Goal: Task Accomplishment & Management: Use online tool/utility

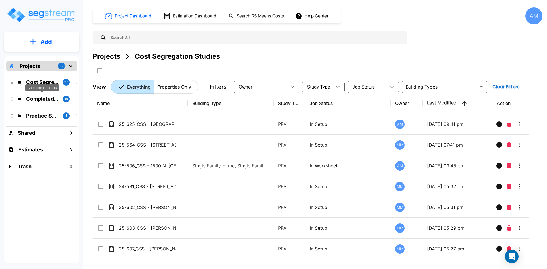
click at [46, 97] on p "Completed Projects" at bounding box center [42, 99] width 32 height 8
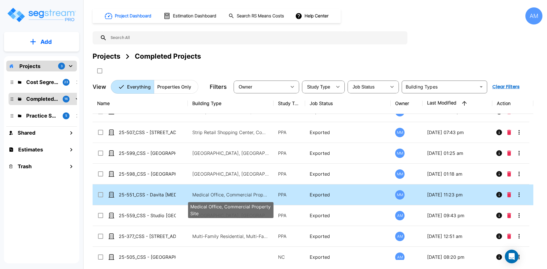
scroll to position [187, 0]
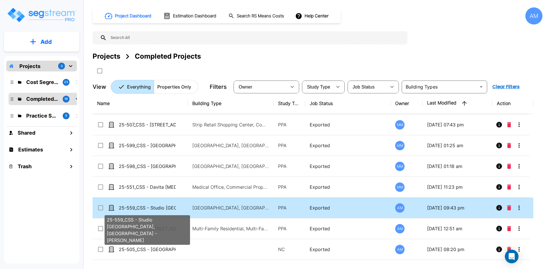
click at [161, 207] on p "25-559_CSS - Studio [GEOGRAPHIC_DATA], [GEOGRAPHIC_DATA] - [PERSON_NAME]" at bounding box center [147, 208] width 57 height 7
click at [161, 207] on p "25-559_CSS - Studio 6 Cameron Park, CA - Ankur Shah" at bounding box center [147, 208] width 57 height 7
checkbox input "false"
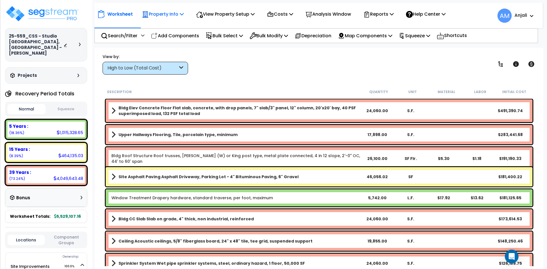
click at [173, 14] on p "Property Info" at bounding box center [163, 14] width 42 height 8
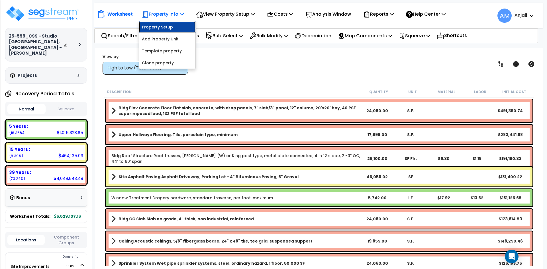
click at [171, 28] on link "Property Setup" at bounding box center [167, 26] width 56 height 11
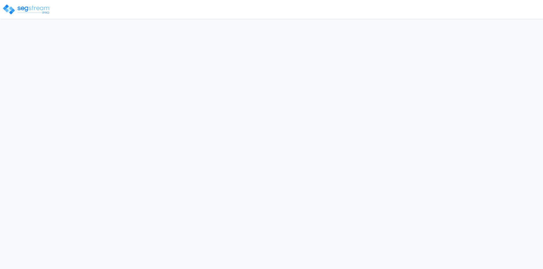
select select "2024"
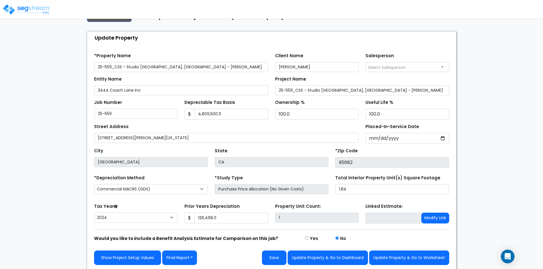
scroll to position [23, 0]
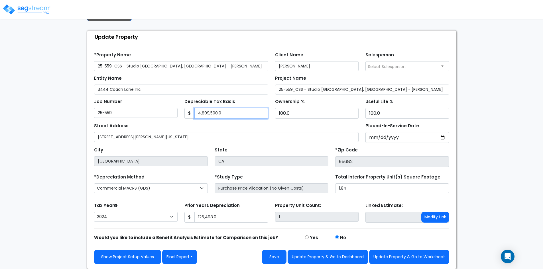
drag, startPoint x: 225, startPoint y: 114, endPoint x: 197, endPoint y: 114, distance: 27.7
click at [197, 114] on input "4,809,500.0" at bounding box center [231, 113] width 74 height 11
paste input "5,829,407"
type input "5,829,407"
click at [242, 127] on div "Street Address 3444 Coach Lane, Cameron Park, California 95682" at bounding box center [226, 132] width 265 height 21
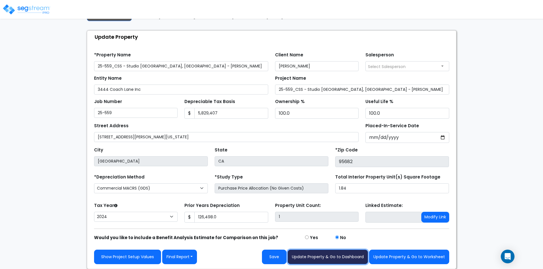
click at [343, 257] on button "Update Property & Go to Dashboard" at bounding box center [328, 257] width 80 height 15
type input "126498"
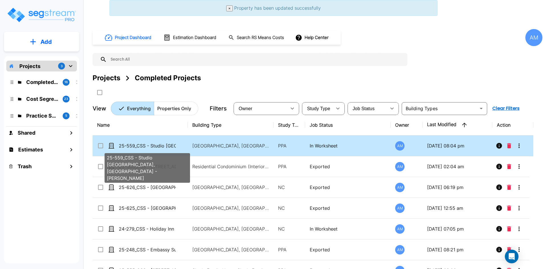
click at [146, 147] on p "25-559_CSS - Studio [GEOGRAPHIC_DATA], [GEOGRAPHIC_DATA] - [PERSON_NAME]" at bounding box center [147, 146] width 57 height 7
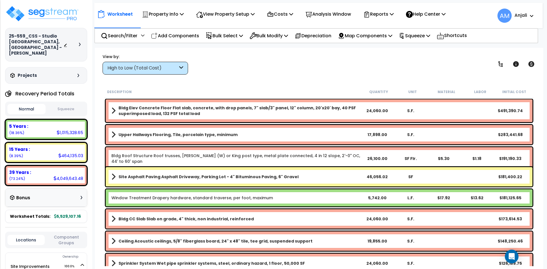
click at [67, 104] on button "Squeeze" at bounding box center [66, 109] width 38 height 10
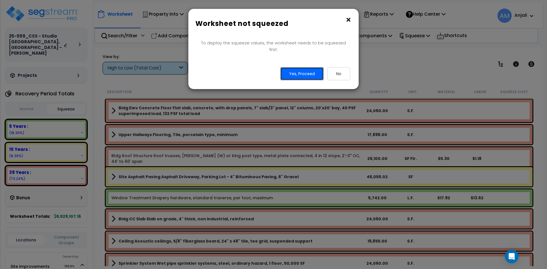
click at [301, 70] on button "Yes, Proceed" at bounding box center [302, 73] width 43 height 13
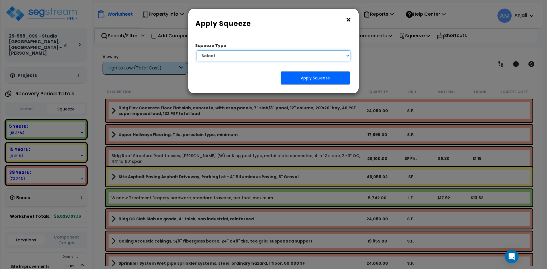
click at [325, 60] on select "Select 1. Squeeze Entire Worksheet 2. Squeeze by Takeoff Cost 3. Squeeze by Uni…" at bounding box center [274, 55] width 154 height 11
select select "squeeze_entire_takeoffsheet"
click at [197, 50] on select "Select 1. Squeeze Entire Worksheet 2. Squeeze by Takeoff Cost 3. Squeeze by Uni…" at bounding box center [274, 55] width 154 height 11
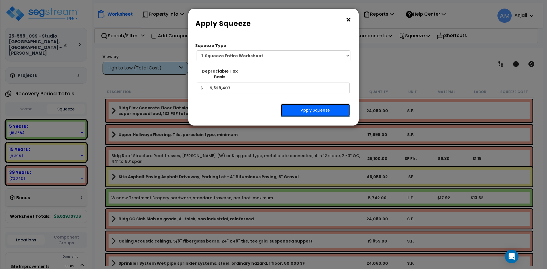
click at [315, 104] on button "Apply Squeeze" at bounding box center [316, 110] width 70 height 13
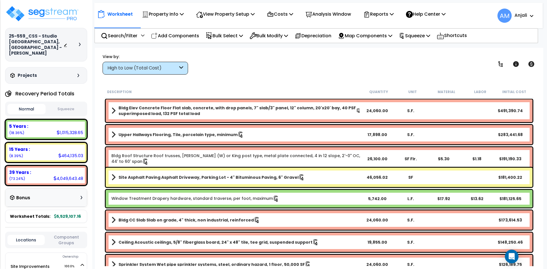
click at [72, 106] on button "Squeeze" at bounding box center [66, 109] width 38 height 10
click at [38, 106] on button "Normal" at bounding box center [26, 109] width 38 height 10
click at [52, 16] on img at bounding box center [42, 13] width 74 height 17
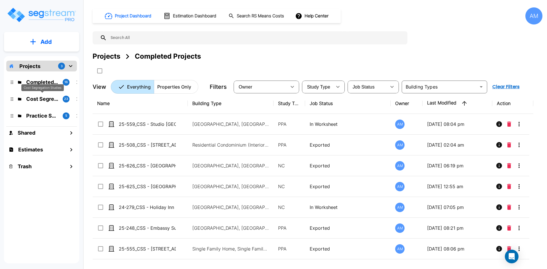
click at [45, 101] on p "Cost Segregation Studies" at bounding box center [42, 99] width 32 height 8
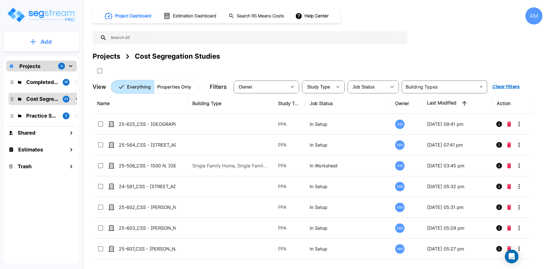
click at [52, 40] on p "Add" at bounding box center [45, 42] width 11 height 9
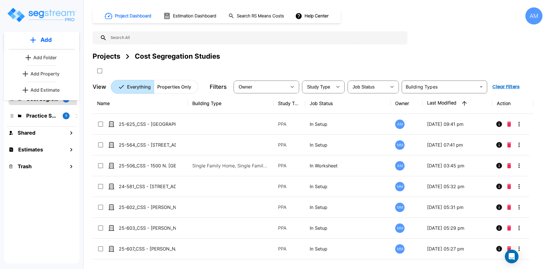
click at [53, 72] on p "Add Property" at bounding box center [45, 73] width 29 height 7
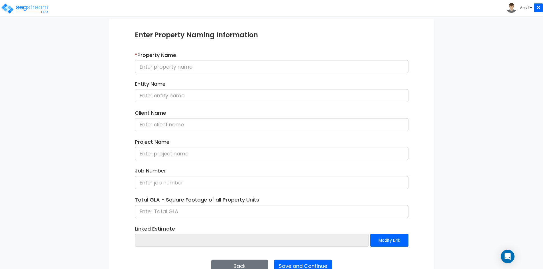
scroll to position [57, 0]
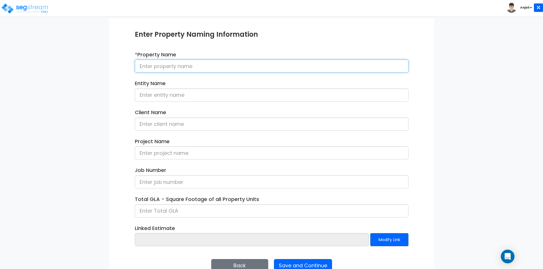
click at [172, 70] on input at bounding box center [272, 66] width 274 height 13
click at [233, 65] on input at bounding box center [272, 66] width 274 height 13
paste input "25-604_CSS - [GEOGRAPHIC_DATA], [GEOGRAPHIC_DATA], [GEOGRAPHIC_DATA] - Paradigm…"
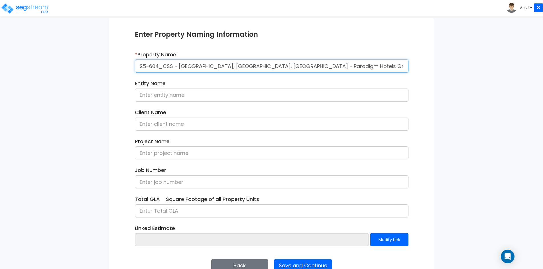
drag, startPoint x: 363, startPoint y: 68, endPoint x: 333, endPoint y: 70, distance: 29.4
click at [333, 70] on input "25-604_CSS - [GEOGRAPHIC_DATA], [GEOGRAPHIC_DATA], [GEOGRAPHIC_DATA] - Paradigm…" at bounding box center [272, 66] width 274 height 13
type input "25-604_CSS - [GEOGRAPHIC_DATA], [GEOGRAPHIC_DATA], [GEOGRAPHIC_DATA] - Paradigm…"
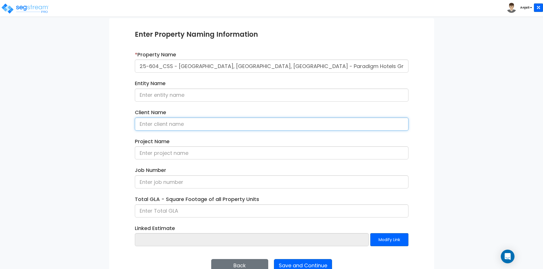
click at [232, 129] on input at bounding box center [272, 124] width 274 height 13
paste input "[PERSON_NAME]"
type input "[PERSON_NAME]"
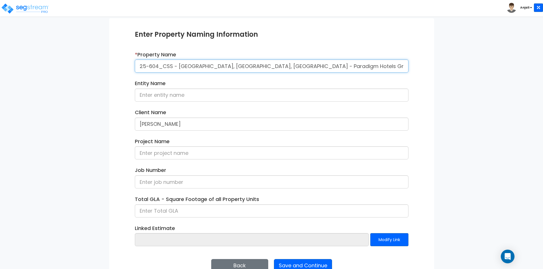
drag, startPoint x: 172, startPoint y: 66, endPoint x: 139, endPoint y: 66, distance: 32.8
click at [139, 66] on input "25-604_CSS - [GEOGRAPHIC_DATA], [GEOGRAPHIC_DATA], [GEOGRAPHIC_DATA] - Paradigm…" at bounding box center [272, 66] width 274 height 13
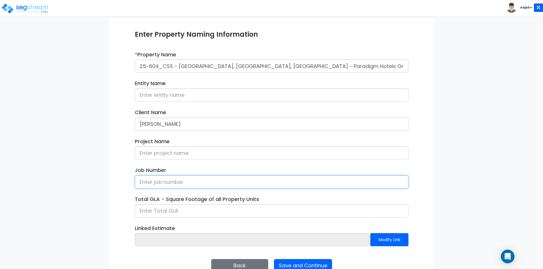
click at [155, 181] on input at bounding box center [272, 182] width 274 height 13
paste input "25-604_CSS"
type input "25-604_CSS"
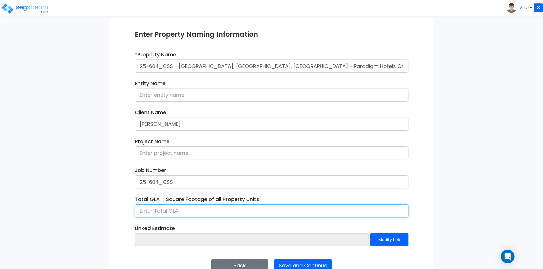
click at [254, 213] on input at bounding box center [272, 211] width 274 height 13
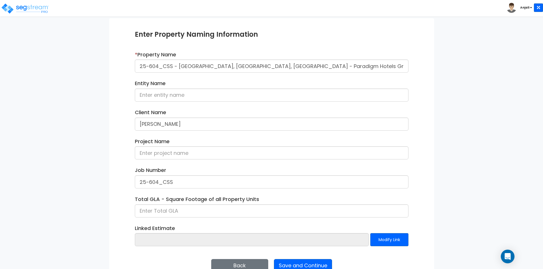
click at [117, 186] on div "Enter Property Naming Information * Property Name 25-604_CSS - Crowne Plaza Wai…" at bounding box center [271, 151] width 325 height 266
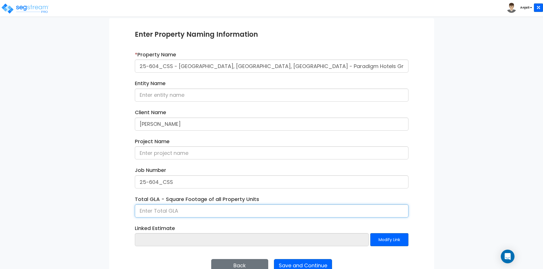
click at [194, 208] on input at bounding box center [272, 211] width 274 height 13
type input "86,249"
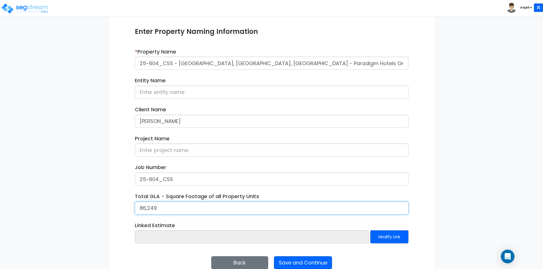
scroll to position [72, 0]
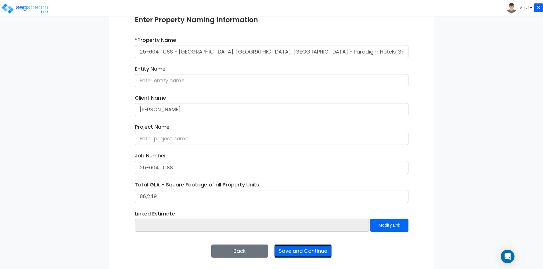
click at [311, 250] on button "Save and Continue" at bounding box center [303, 251] width 58 height 13
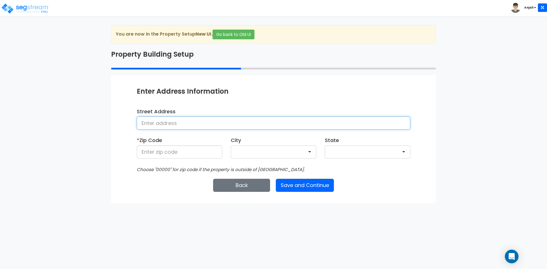
click at [204, 123] on input at bounding box center [274, 123] width 274 height 13
type input "[STREET_ADDRESS][PERSON_NAME][US_STATE]"
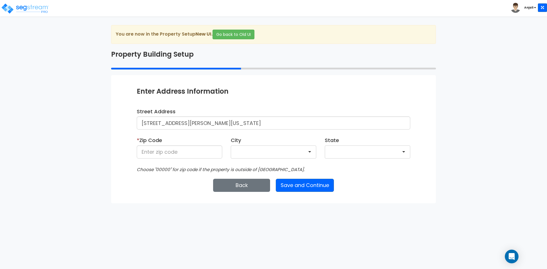
click at [167, 144] on div "* Zip Code" at bounding box center [180, 148] width 86 height 22
click at [172, 158] on input at bounding box center [180, 152] width 86 height 13
type input "95682"
click at [305, 184] on button "Save and Continue" at bounding box center [305, 185] width 58 height 13
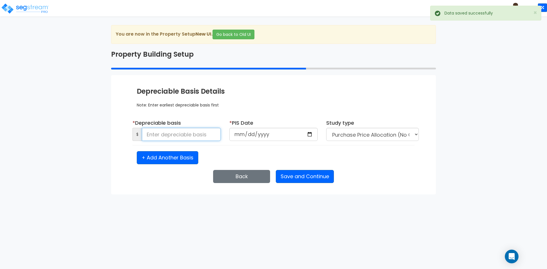
click at [205, 135] on input at bounding box center [181, 134] width 79 height 13
type input "4,809,500"
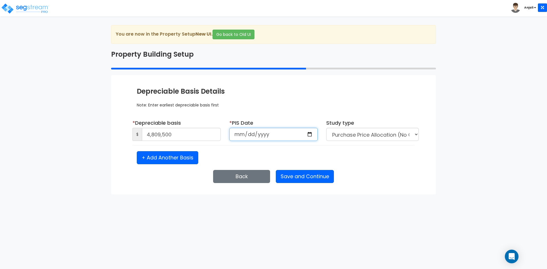
click at [276, 133] on input "date" at bounding box center [274, 134] width 88 height 13
click at [314, 134] on input "date" at bounding box center [274, 134] width 88 height 13
click at [308, 136] on input "date" at bounding box center [274, 134] width 88 height 13
type input "2025-08-13"
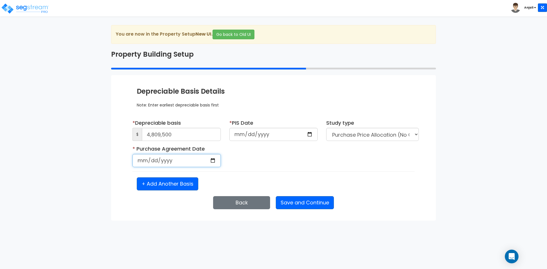
click at [208, 162] on input "date" at bounding box center [177, 160] width 88 height 13
click at [216, 162] on input "date" at bounding box center [177, 160] width 88 height 13
type input "2025-08-13"
click at [300, 202] on button "Save and Continue" at bounding box center [305, 202] width 58 height 13
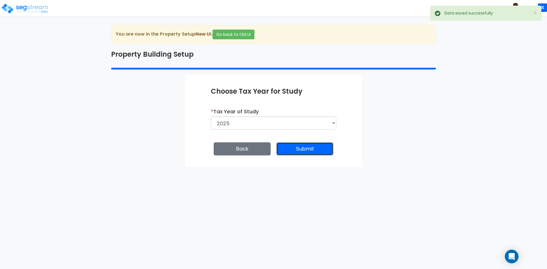
click at [307, 150] on button "Submit" at bounding box center [305, 149] width 57 height 13
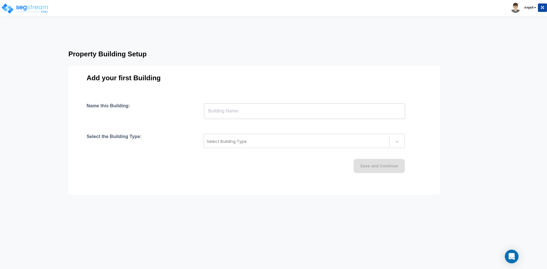
click at [295, 112] on input "text" at bounding box center [304, 111] width 201 height 16
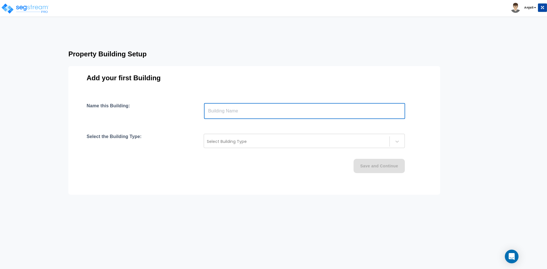
type input "Holiday Inn"
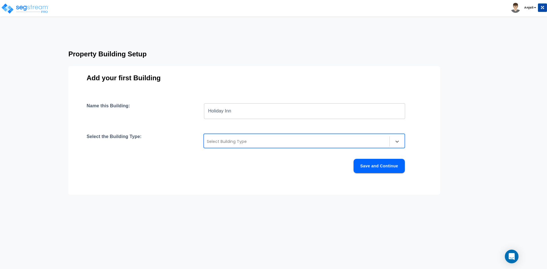
click at [250, 143] on div at bounding box center [297, 141] width 180 height 7
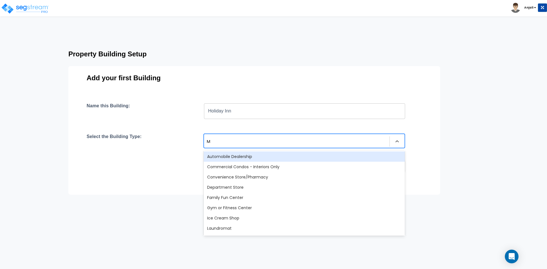
type input "MO"
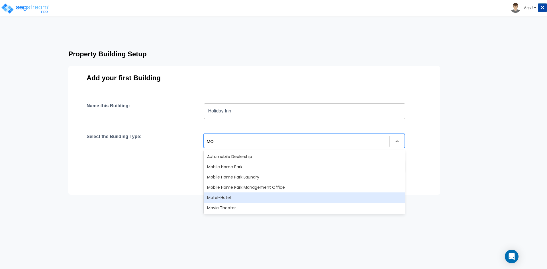
click at [233, 193] on div "Motel-Hotel" at bounding box center [304, 198] width 201 height 10
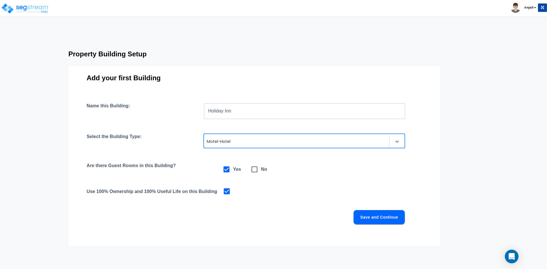
click at [387, 217] on button "Save and Continue" at bounding box center [379, 217] width 51 height 14
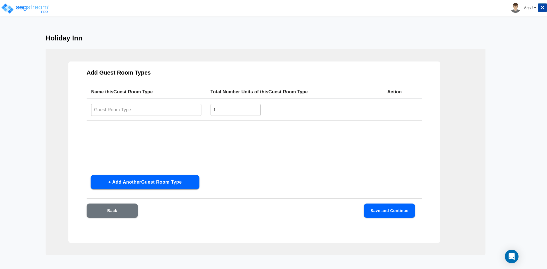
click at [133, 107] on input "text" at bounding box center [146, 110] width 110 height 12
type input "Standard Room"
click at [241, 110] on input "1" at bounding box center [236, 110] width 50 height 12
click at [227, 126] on div "Name this Guest Room Type Total Number Units of this Guest Room Type Action Sta…" at bounding box center [255, 128] width 336 height 86
click at [226, 109] on input "1" at bounding box center [236, 110] width 50 height 12
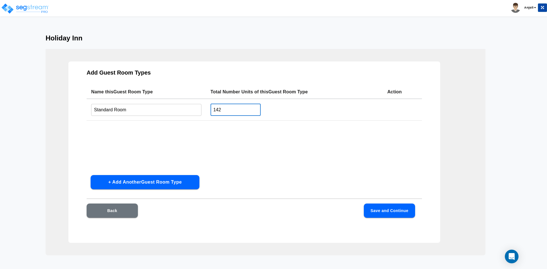
type input "142"
click at [387, 211] on button "Save and Continue" at bounding box center [389, 211] width 51 height 14
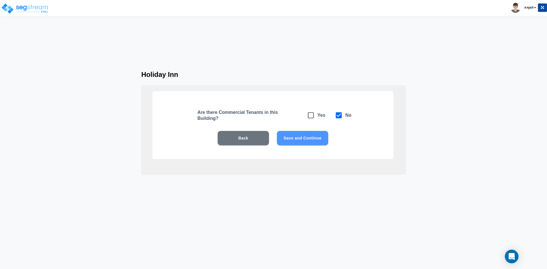
click at [305, 137] on button "Save and Continue" at bounding box center [302, 138] width 51 height 14
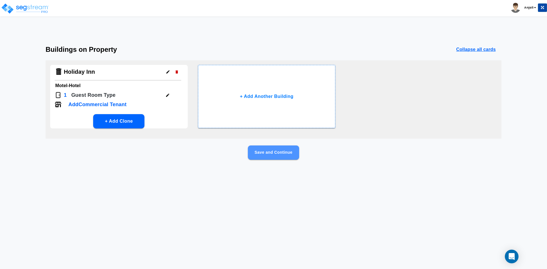
click at [279, 151] on button "Save and Continue" at bounding box center [273, 153] width 51 height 14
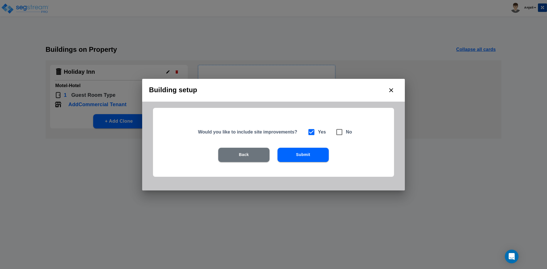
click at [303, 152] on button "Submit" at bounding box center [303, 155] width 51 height 14
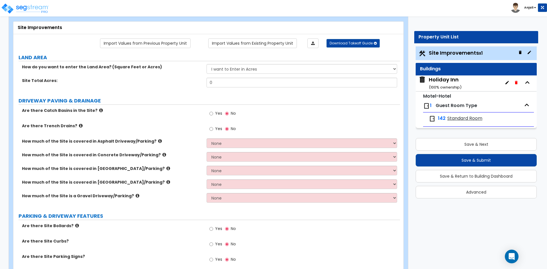
scroll to position [29, 0]
click at [25, 5] on img at bounding box center [25, 8] width 48 height 11
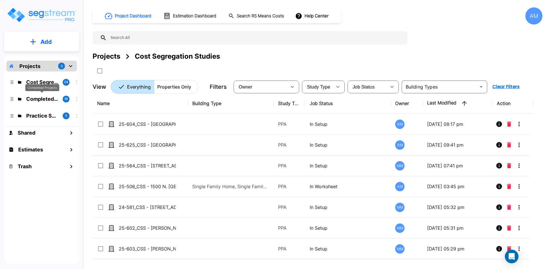
click at [46, 100] on p "Completed Projects" at bounding box center [42, 99] width 32 height 8
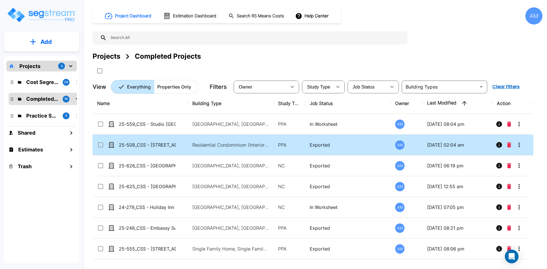
click at [156, 141] on td "25-508_CSS - [STREET_ADDRESS] - HHL - [PERSON_NAME]" at bounding box center [140, 145] width 95 height 21
checkbox input "true"
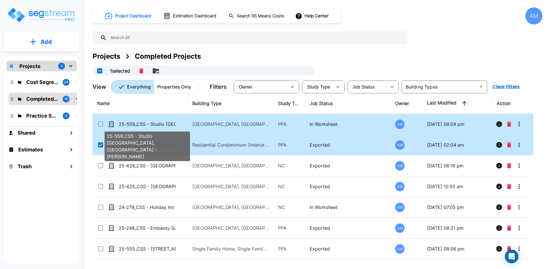
click at [163, 124] on p "25-559_CSS - Studio [GEOGRAPHIC_DATA], [GEOGRAPHIC_DATA] - [PERSON_NAME]" at bounding box center [147, 124] width 57 height 7
checkbox input "true"
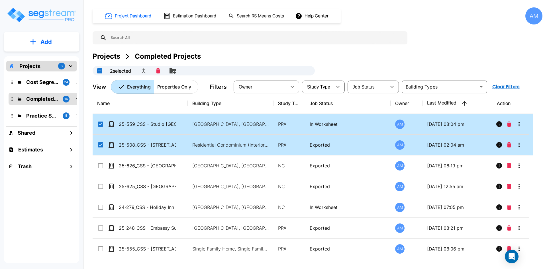
click at [103, 143] on icon at bounding box center [100, 145] width 7 height 7
checkbox input "false"
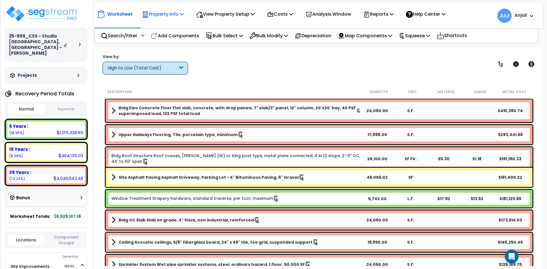
click at [176, 16] on p "Property Info" at bounding box center [163, 14] width 42 height 8
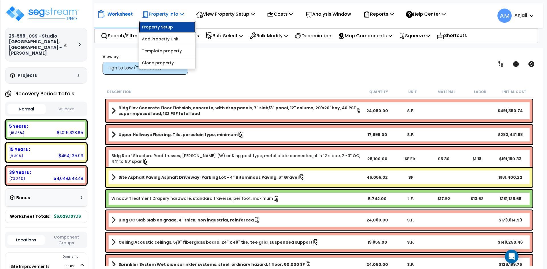
click at [177, 29] on link "Property Setup" at bounding box center [167, 26] width 56 height 11
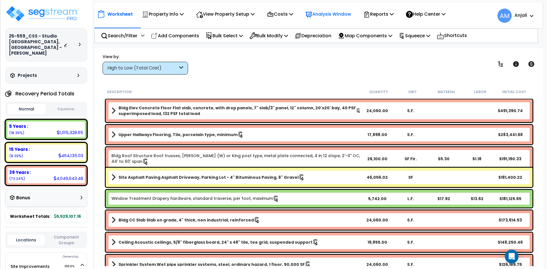
click at [323, 11] on p "Analysis Window" at bounding box center [329, 14] width 46 height 8
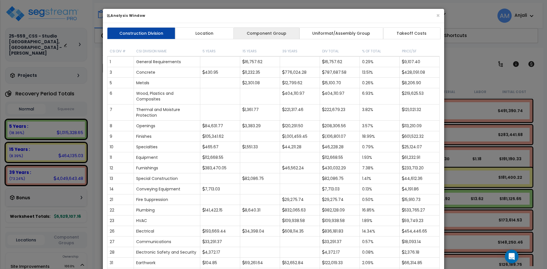
click at [277, 34] on link "Component Group" at bounding box center [267, 33] width 66 height 12
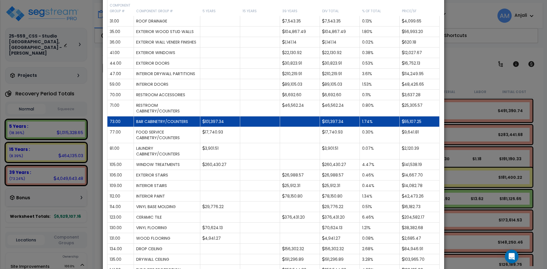
scroll to position [143, 0]
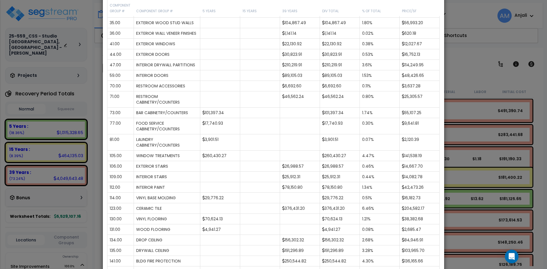
click at [481, 77] on div "× Analysis Window Construction Division Location Component Group Uniformat/Asse…" at bounding box center [273, 134] width 547 height 269
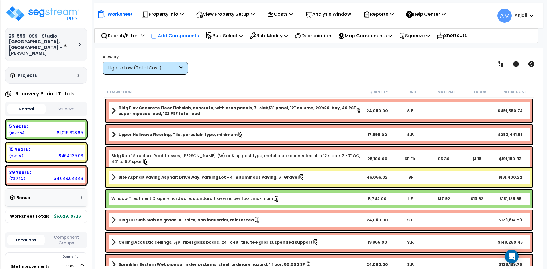
click at [189, 37] on p "Add Components" at bounding box center [175, 36] width 48 height 8
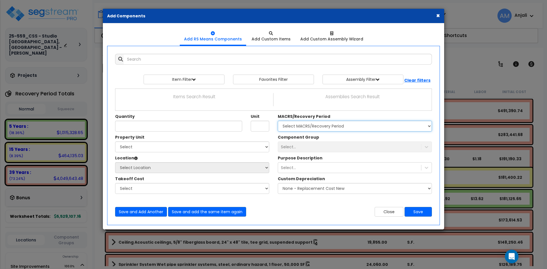
click at [323, 128] on select "Select MACRS/Recovery Period 5 Years - 57.0 - Distributive Trades & Services 5 …" at bounding box center [355, 126] width 154 height 11
click at [211, 147] on select "Select Site Improvements Studio 6 Cameron Park" at bounding box center [192, 147] width 154 height 11
drag, startPoint x: 439, startPoint y: 17, endPoint x: 473, endPoint y: 76, distance: 68.2
click at [439, 17] on button "×" at bounding box center [439, 16] width 4 height 6
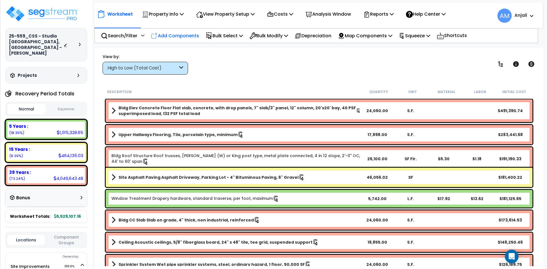
click at [186, 36] on p "Add Components" at bounding box center [175, 36] width 48 height 8
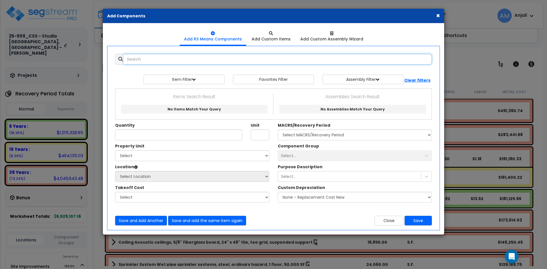
click at [192, 62] on input "text" at bounding box center [278, 59] width 309 height 11
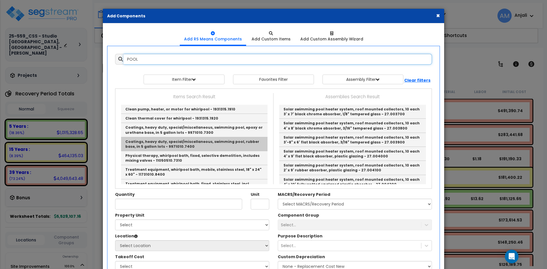
scroll to position [29, 0]
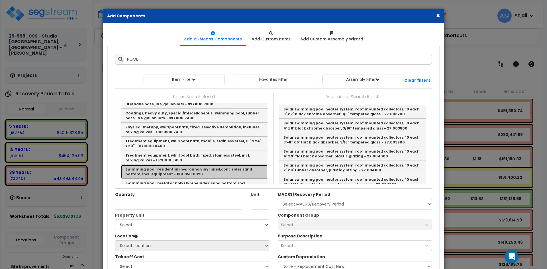
click at [198, 172] on link "Swimming pool, residential in-ground,vinyl lined,conc sides,sand bottom, incl. …" at bounding box center [194, 172] width 147 height 14
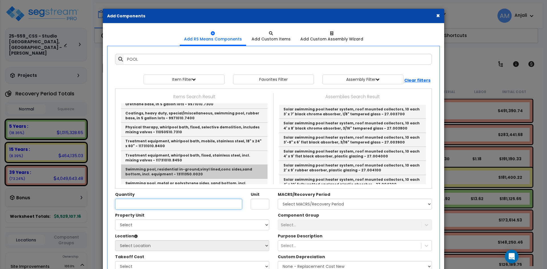
type input "Swimming pool, residential in-ground,vinyl lined,conc sides,sand bottom, incl. …"
type input "SF Surf"
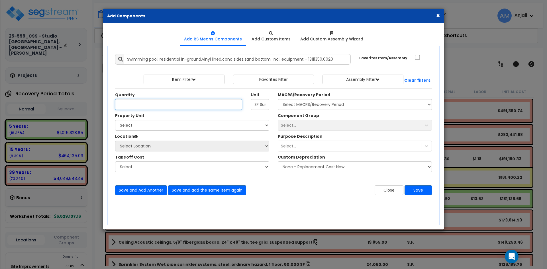
click at [178, 107] on input "Quantity" at bounding box center [178, 104] width 127 height 11
type input "500"
click at [193, 127] on select "Select Site Improvements Studio 6 Cameron Park" at bounding box center [192, 125] width 154 height 11
select select "159856"
click at [115, 120] on select "Select Site Improvements Studio 6 Cameron Park" at bounding box center [192, 125] width 154 height 11
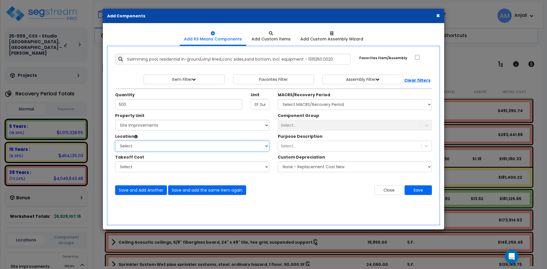
click at [189, 147] on select "Select Site Exterior Add Additional Location" at bounding box center [192, 146] width 154 height 11
select select "462"
click at [115, 141] on select "Select Site Exterior Add Additional Location" at bounding box center [192, 146] width 154 height 11
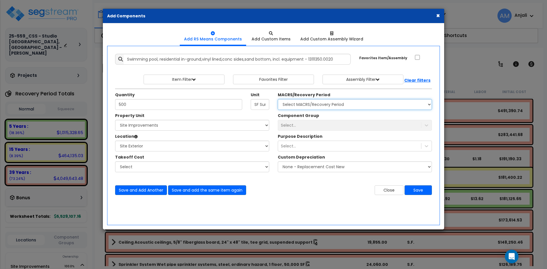
click at [315, 105] on select "Select MACRS/Recovery Period 5 Years - 57.0 - Distributive Trades & Services 5 …" at bounding box center [355, 104] width 154 height 11
select select "3666"
click at [278, 99] on select "Select MACRS/Recovery Period 5 Years - 57.0 - Distributive Trades & Services 5 …" at bounding box center [355, 104] width 154 height 11
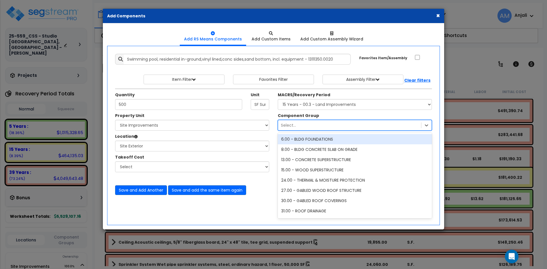
click at [342, 126] on div "Select..." at bounding box center [349, 125] width 143 height 9
type input "PO"
click at [341, 139] on div "447.00 - SITE SWIMMING POOLS" at bounding box center [355, 139] width 154 height 10
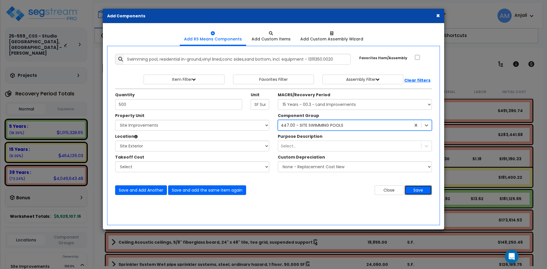
click at [421, 190] on button "Save" at bounding box center [418, 191] width 27 height 10
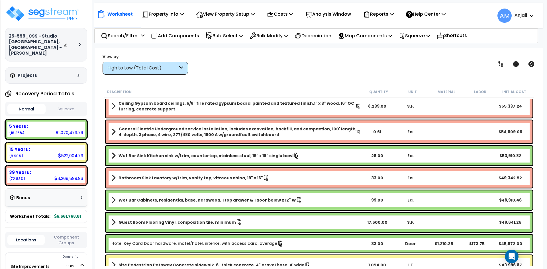
scroll to position [627, 0]
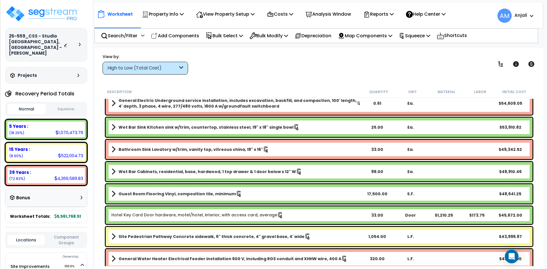
click at [184, 66] on div "High to Low (Total Cost)" at bounding box center [146, 68] width 86 height 13
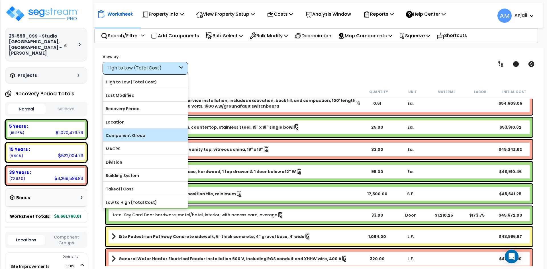
click at [136, 137] on label "Component Group" at bounding box center [145, 135] width 85 height 9
click at [0, 0] on input "Component Group" at bounding box center [0, 0] width 0 height 0
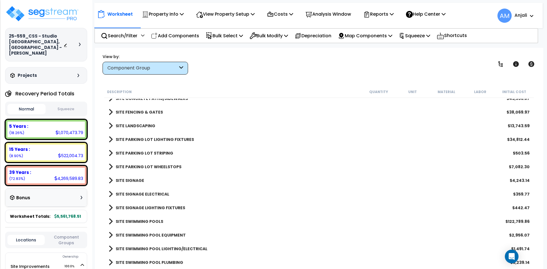
scroll to position [1112, 0]
click at [137, 224] on link "SITE SWIMMING POOLS" at bounding box center [136, 221] width 55 height 8
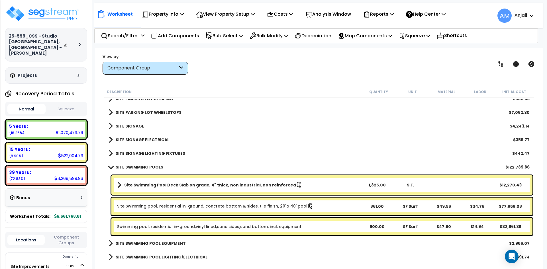
scroll to position [1169, 0]
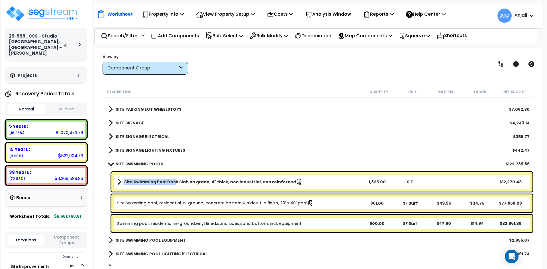
click at [173, 182] on b "Site Swimming Pool Deck Slab on grade, 4" thick, non industrial, non reinforced" at bounding box center [210, 182] width 172 height 6
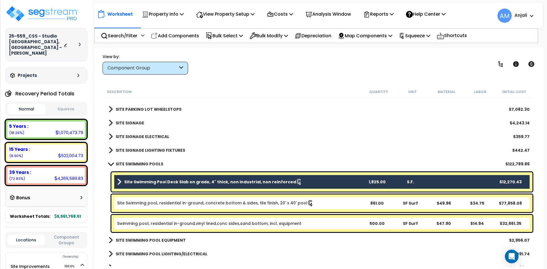
click at [176, 199] on div "Site Swimming pool, residential in-ground, concrete bottom & sides, tile finish…" at bounding box center [321, 204] width 421 height 18
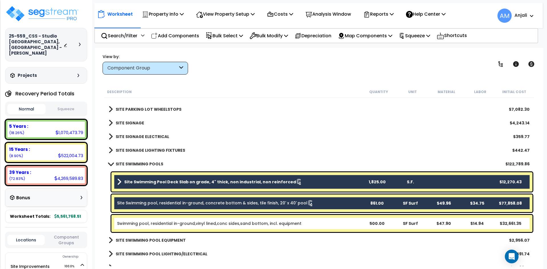
click at [176, 221] on link "Swimming pool, residential in-ground,vinyl lined,conc sides,sand bottom, incl. …" at bounding box center [209, 224] width 184 height 6
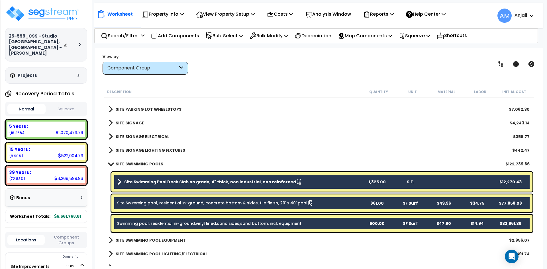
click at [341, 236] on div "SITE SWIMMING POOL EQUIPMENT $2,956.07" at bounding box center [319, 241] width 427 height 14
click at [220, 187] on div "Site Swimming Pool Deck Slab on grade, 4" thick, non industrial, non reinforced…" at bounding box center [321, 181] width 421 height 19
click at [226, 184] on b "Site Swimming Pool Deck Slab on grade, 4" thick, non industrial, non reinforced" at bounding box center [210, 182] width 172 height 6
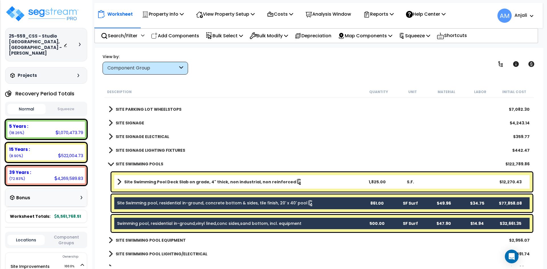
click at [228, 200] on div "Site Swimming pool, residential in-ground, concrete bottom & sides, tile finish…" at bounding box center [321, 204] width 421 height 18
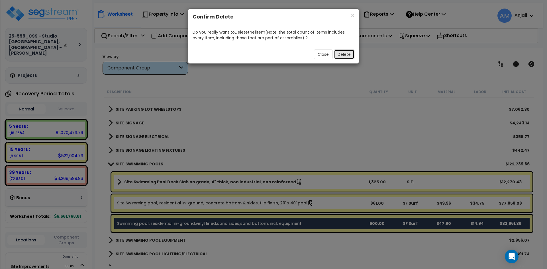
click at [346, 56] on button "Delete" at bounding box center [344, 55] width 21 height 10
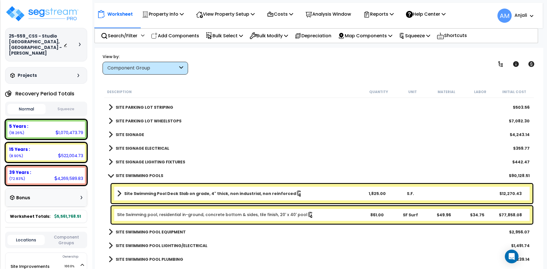
scroll to position [1157, 0]
click at [378, 133] on div "SITE SIGNAGE $4,243.14" at bounding box center [319, 135] width 427 height 14
click at [113, 176] on span at bounding box center [111, 176] width 8 height 4
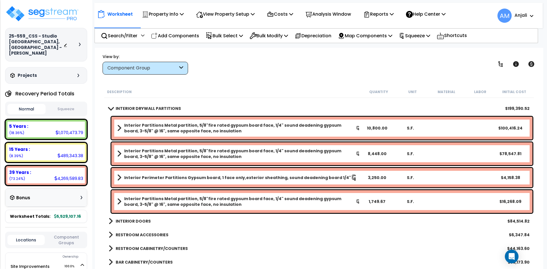
scroll to position [0, 0]
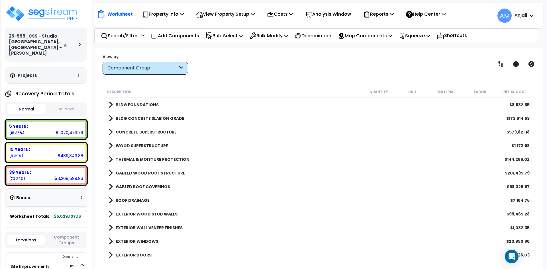
click at [65, 105] on button "Squeeze" at bounding box center [66, 109] width 38 height 10
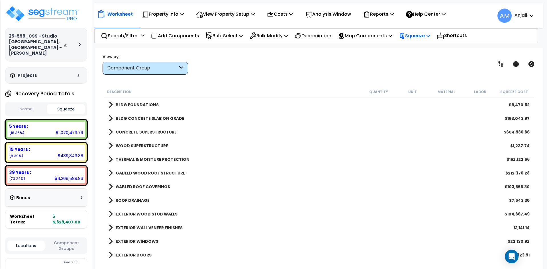
click at [423, 37] on p "Squeeze" at bounding box center [414, 36] width 31 height 8
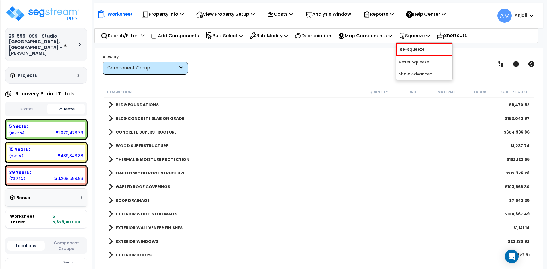
click at [63, 214] on b "5,829,407.00" at bounding box center [67, 219] width 28 height 11
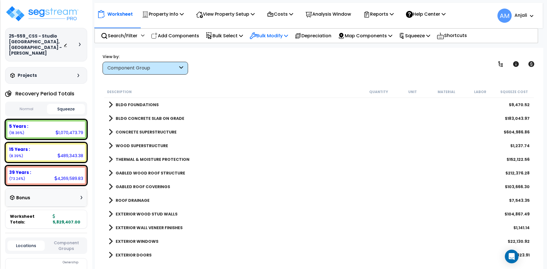
click at [282, 36] on p "Bulk Modify" at bounding box center [269, 36] width 38 height 8
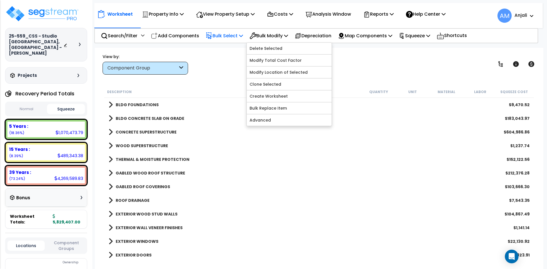
click at [230, 37] on p "Bulk Select" at bounding box center [224, 36] width 37 height 8
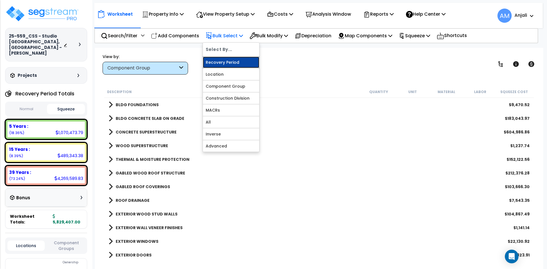
click at [232, 62] on link "Recovery Period" at bounding box center [231, 62] width 56 height 11
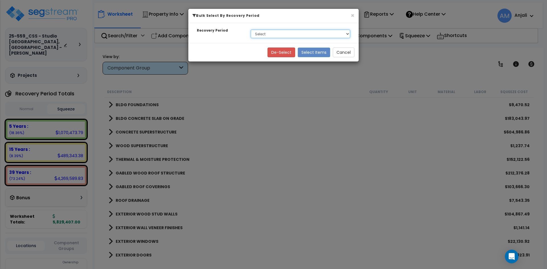
click at [272, 33] on select "Select 5 Years 15 Years 39 Years" at bounding box center [301, 34] width 100 height 9
select select "5Y"
click at [251, 30] on select "Select 5 Years 15 Years 39 Years" at bounding box center [301, 34] width 100 height 9
click at [318, 53] on button "Select Items" at bounding box center [314, 53] width 33 height 10
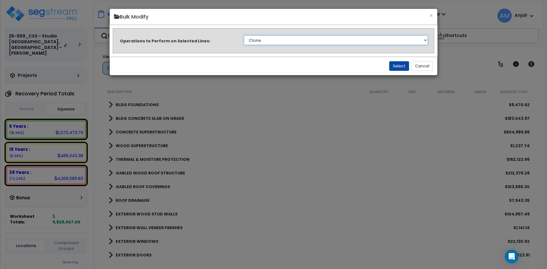
click at [350, 41] on select "Clone Delete Delete Zero Quantities Modify Component Group Modify Recovery Peri…" at bounding box center [336, 40] width 184 height 10
select select "modifyTotalCostFactor"
click at [244, 35] on select "Clone Delete Delete Zero Quantities Modify Component Group Modify Recovery Peri…" at bounding box center [336, 40] width 184 height 10
click at [401, 69] on button "Select" at bounding box center [399, 66] width 20 height 10
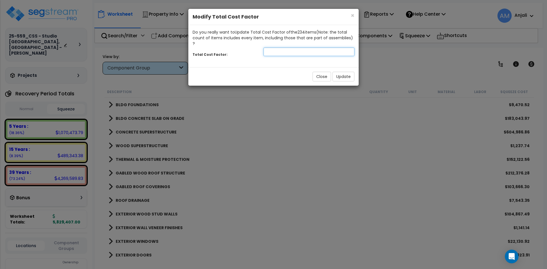
click at [295, 48] on input "number" at bounding box center [309, 52] width 91 height 9
type input "1.5"
click at [346, 72] on button "Update" at bounding box center [344, 77] width 22 height 10
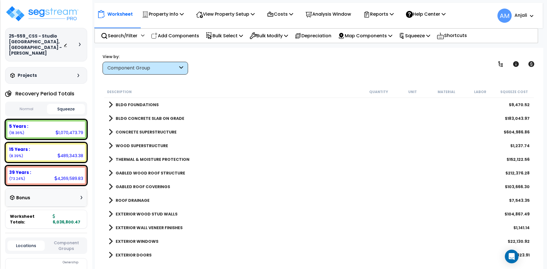
click at [24, 104] on button "Normal" at bounding box center [26, 109] width 38 height 10
click at [61, 104] on button "Squeeze" at bounding box center [66, 109] width 38 height 10
click at [431, 37] on icon at bounding box center [429, 35] width 4 height 5
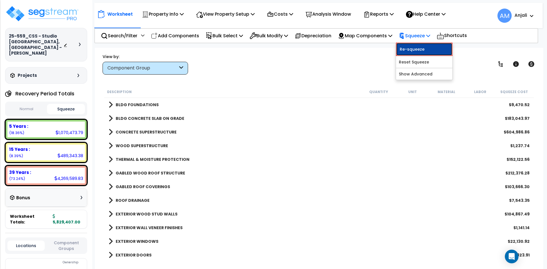
click at [439, 53] on link "Re-squeeze" at bounding box center [424, 49] width 56 height 13
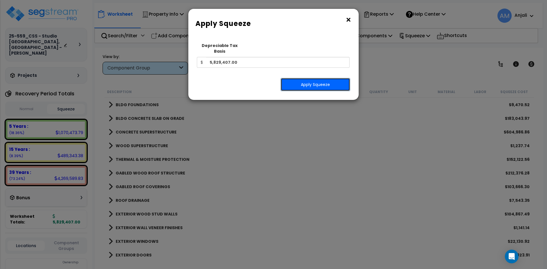
click at [307, 78] on button "Apply Squeeze" at bounding box center [316, 84] width 70 height 13
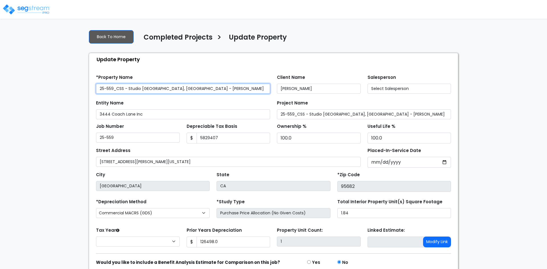
type input "5,829,407"
type input "126,498.0"
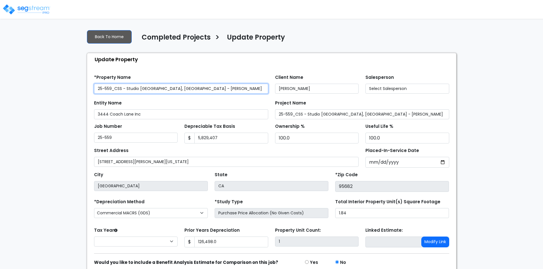
select select "2024"
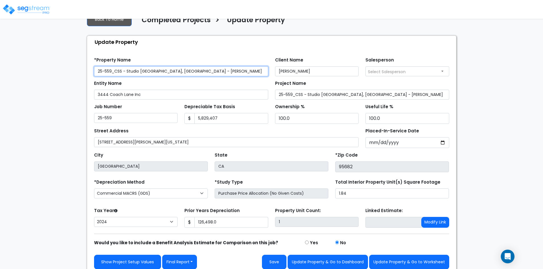
scroll to position [23, 0]
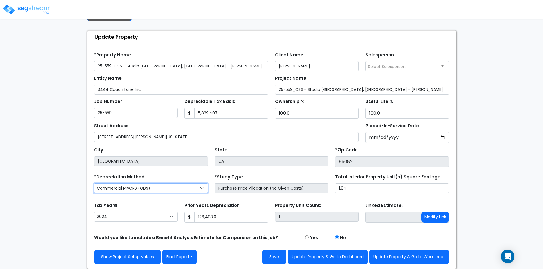
click at [202, 188] on select "Commercial MACRS (GDS) Residential Rental MACRS (GDS) Commercial MACRS (GDS) QIP" at bounding box center [151, 189] width 114 height 10
click at [199, 175] on div "*Depreciation Method Commercial MACRS (GDS) Residential Rental MACRS (GDS) Comm…" at bounding box center [151, 184] width 121 height 23
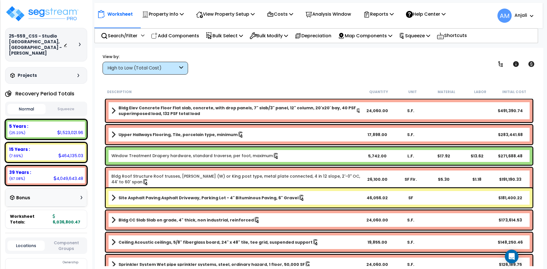
click at [63, 105] on button "Squeeze" at bounding box center [66, 109] width 38 height 10
click at [224, 36] on p "Bulk Select" at bounding box center [224, 36] width 37 height 8
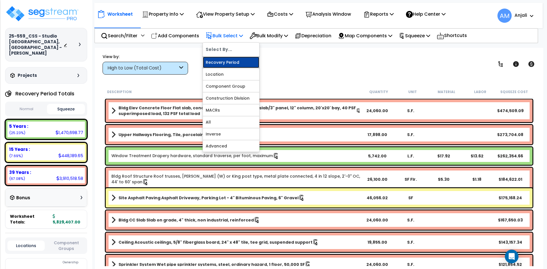
click at [239, 64] on link "Recovery Period" at bounding box center [231, 62] width 56 height 11
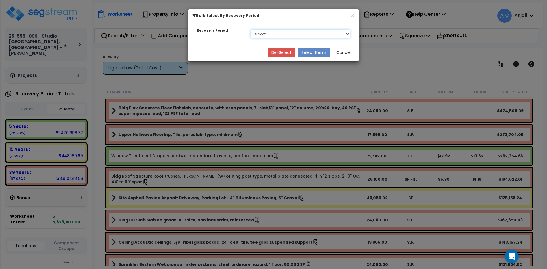
click at [297, 36] on select "Select 5 Years 15 Years 39 Years" at bounding box center [301, 34] width 100 height 9
select select "5Y"
click at [251, 30] on select "Select 5 Years 15 Years 39 Years" at bounding box center [301, 34] width 100 height 9
click at [319, 52] on button "Select Items" at bounding box center [314, 53] width 33 height 10
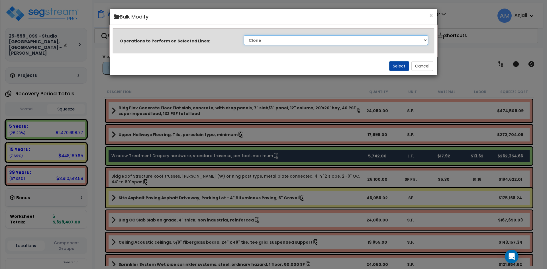
click at [317, 37] on select "Clone Delete Delete Zero Quantities Modify Component Group Modify Recovery Peri…" at bounding box center [336, 40] width 184 height 10
select select "modifyTotalCostFactor"
click at [244, 35] on select "Clone Delete Delete Zero Quantities Modify Component Group Modify Recovery Peri…" at bounding box center [336, 40] width 184 height 10
click at [398, 66] on button "Select" at bounding box center [399, 66] width 20 height 10
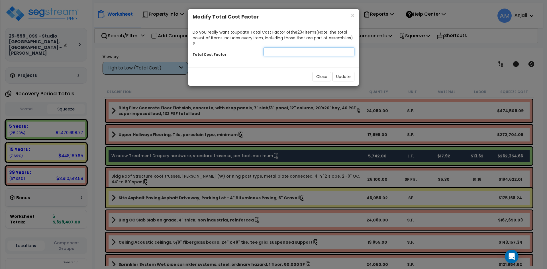
click at [305, 48] on input "number" at bounding box center [309, 52] width 91 height 9
type input "1"
click at [346, 72] on button "Update" at bounding box center [344, 77] width 22 height 10
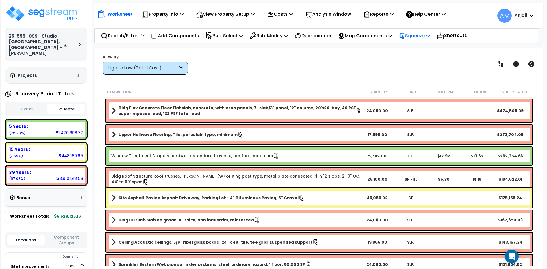
click at [431, 38] on icon at bounding box center [429, 35] width 4 height 5
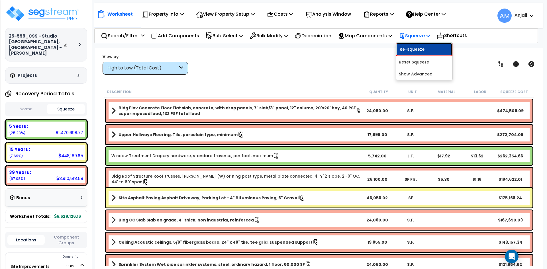
click at [436, 50] on link "Re-squeeze" at bounding box center [424, 49] width 56 height 13
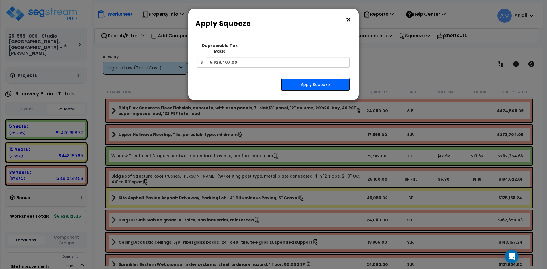
click at [326, 78] on button "Apply Squeeze" at bounding box center [316, 84] width 70 height 13
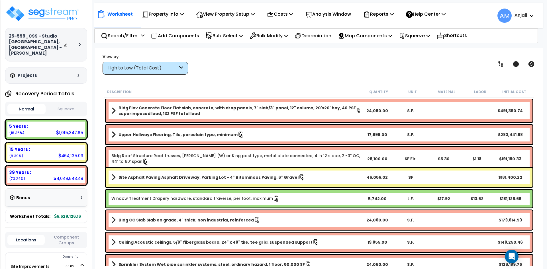
click at [70, 104] on button "Squeeze" at bounding box center [66, 109] width 38 height 10
